Goal: Task Accomplishment & Management: Complete application form

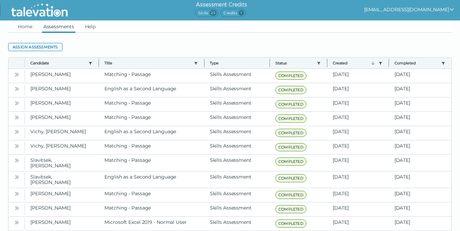
click at [46, 42] on clr-dg-action-bar "Assign assessments" at bounding box center [229, 47] width 443 height 12
click at [50, 48] on button "Assign assessments" at bounding box center [35, 47] width 54 height 8
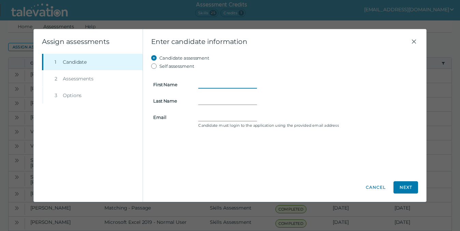
click at [204, 83] on input "First Name" at bounding box center [227, 84] width 59 height 8
type input "[PERSON_NAME]"
click at [230, 117] on input "Email" at bounding box center [227, 117] width 59 height 8
paste input "[DOMAIN_NAME][EMAIL_ADDRESS][DOMAIN_NAME]"
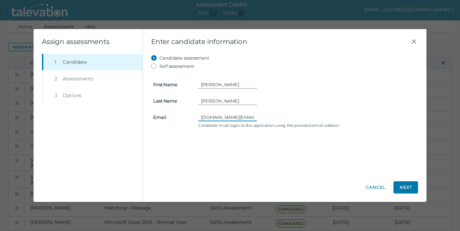
drag, startPoint x: 251, startPoint y: 118, endPoint x: 162, endPoint y: 121, distance: 89.4
click at [162, 121] on clr-input-container "Email [DOMAIN_NAME][EMAIL_ADDRESS][DOMAIN_NAME] Candidate must login to the app…" at bounding box center [284, 120] width 271 height 15
click at [250, 119] on input "[DOMAIN_NAME][EMAIL_ADDRESS][DOMAIN_NAME]" at bounding box center [227, 117] width 59 height 8
type input "[DOMAIN_NAME][EMAIL_ADDRESS][DOMAIN_NAME]"
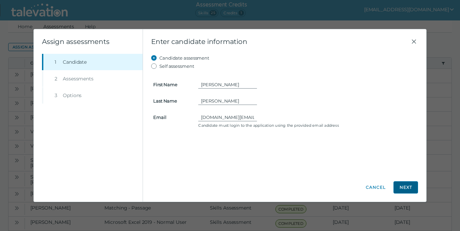
click at [402, 191] on button "Next" at bounding box center [405, 187] width 25 height 12
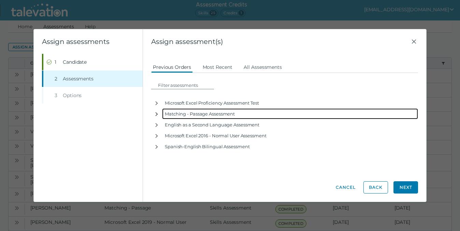
click at [156, 115] on icon "button" at bounding box center [157, 114] width 2 height 4
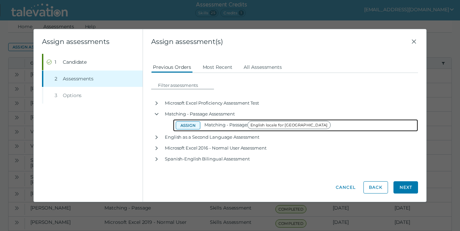
click at [187, 127] on button "Assign" at bounding box center [188, 125] width 25 height 8
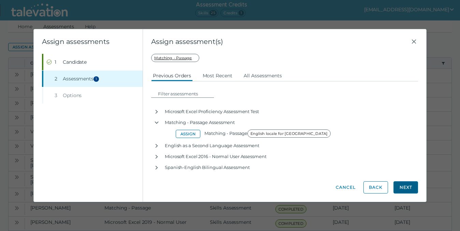
click at [405, 187] on button "Next" at bounding box center [405, 187] width 25 height 12
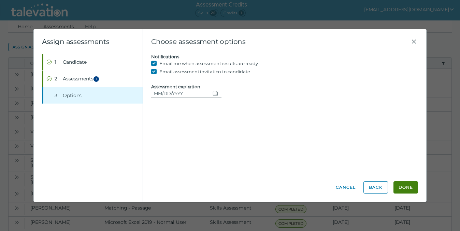
click at [212, 93] on icon "Choose date" at bounding box center [214, 93] width 5 height 5
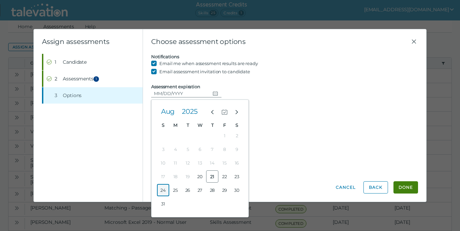
click at [163, 190] on button "24" at bounding box center [163, 190] width 12 height 12
type input "[DATE]"
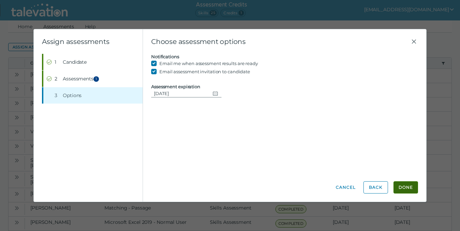
click at [406, 188] on button "Done" at bounding box center [405, 187] width 25 height 12
